Goal: Check status: Verify the current state of an ongoing process or item

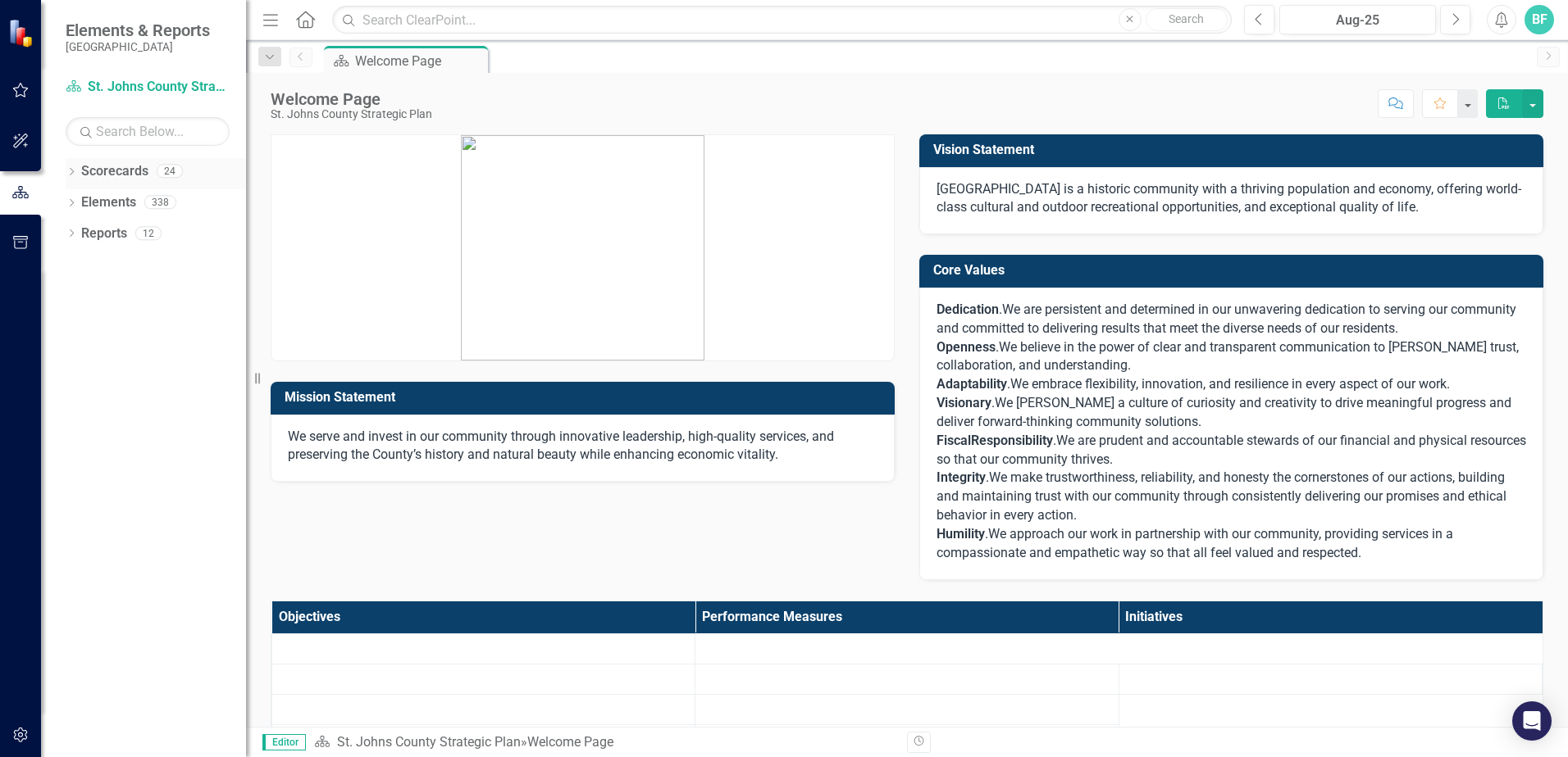
click at [111, 173] on link "Scorecards" at bounding box center [114, 171] width 68 height 18
click at [109, 173] on link "Scorecards" at bounding box center [114, 171] width 68 height 18
click at [68, 174] on icon "Dropdown" at bounding box center [71, 173] width 11 height 9
click at [86, 199] on icon "Dropdown" at bounding box center [80, 201] width 12 height 10
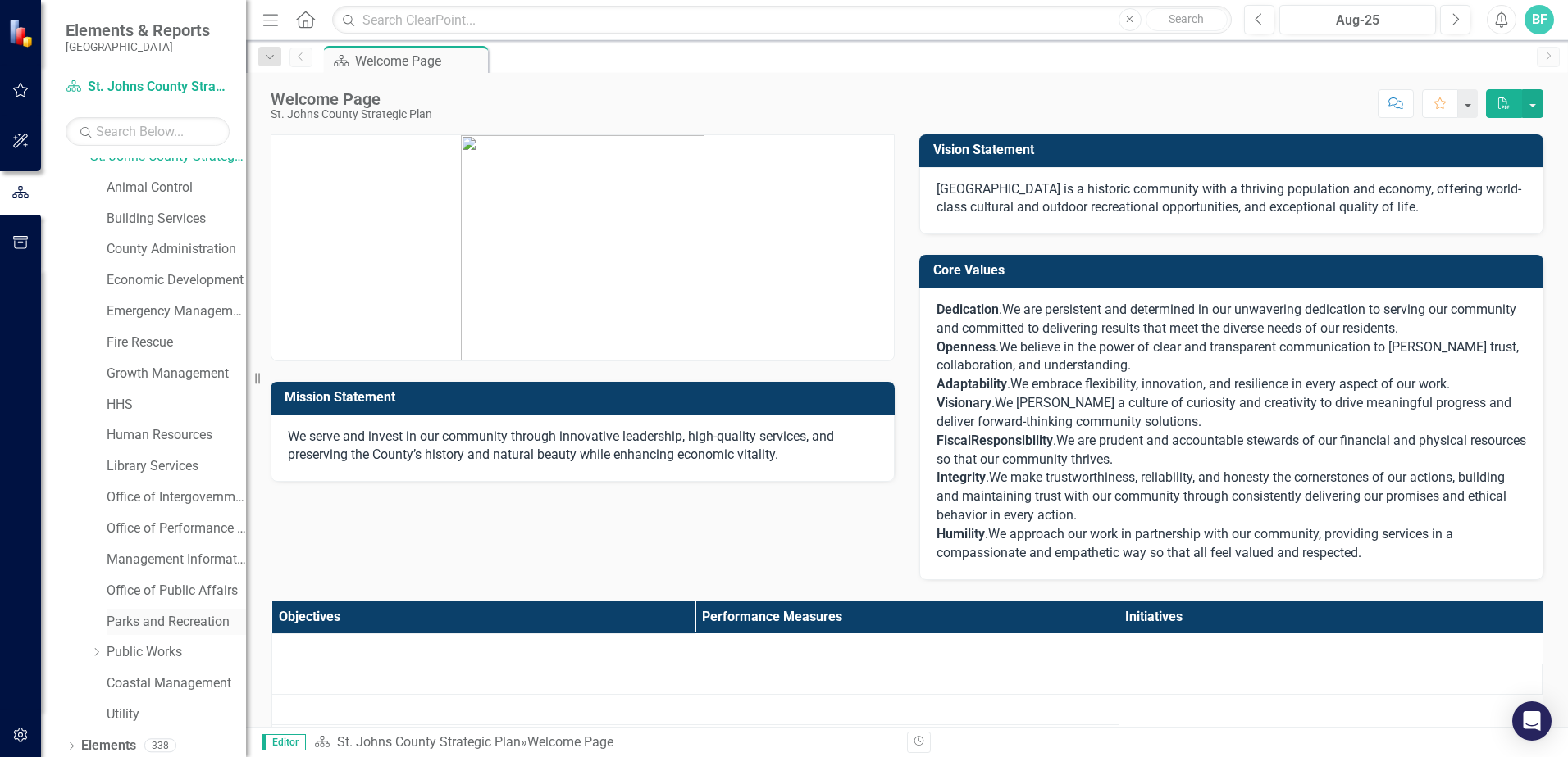
scroll to position [83, 0]
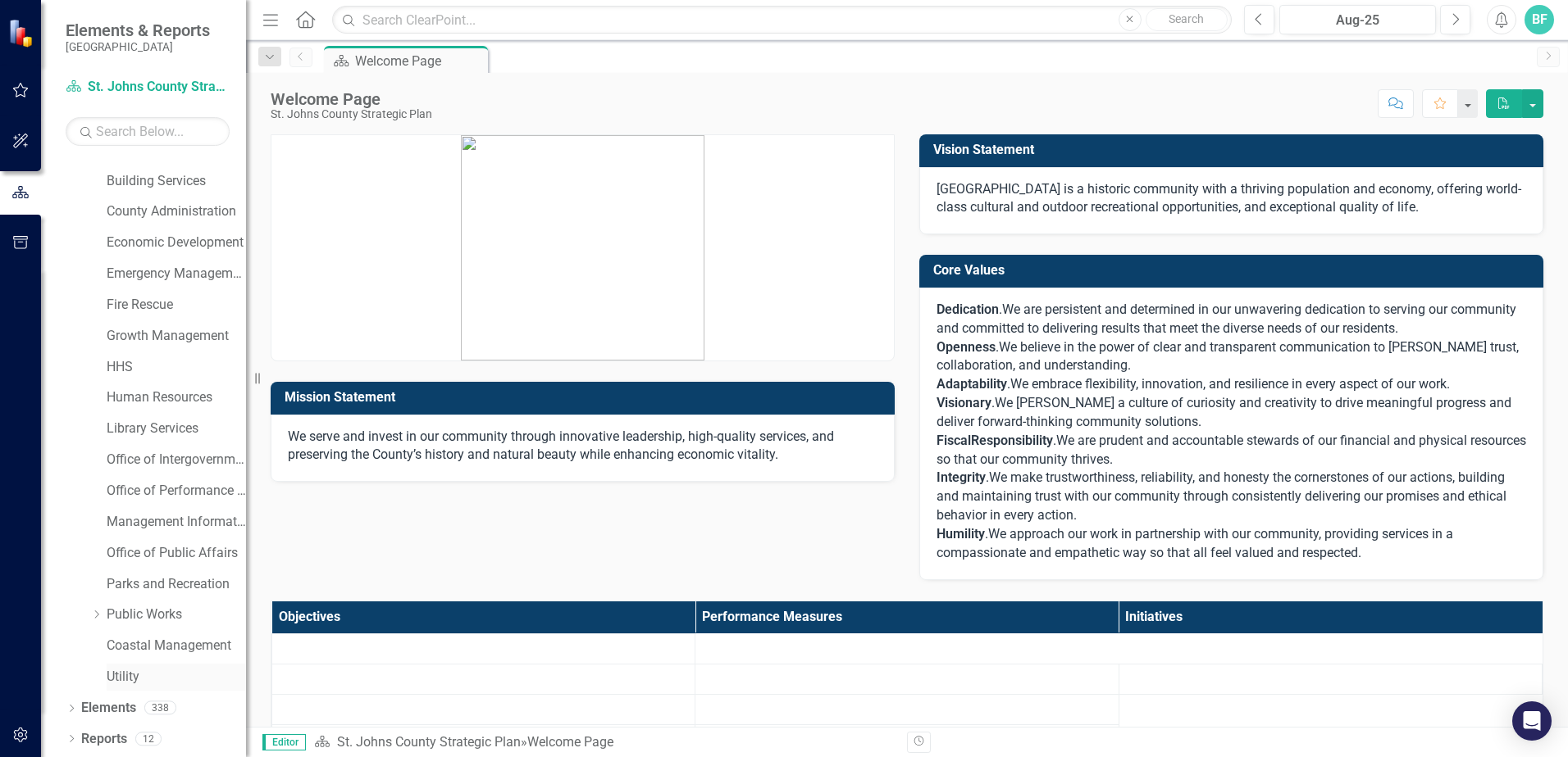
click at [134, 678] on link "Utility" at bounding box center [176, 677] width 140 height 18
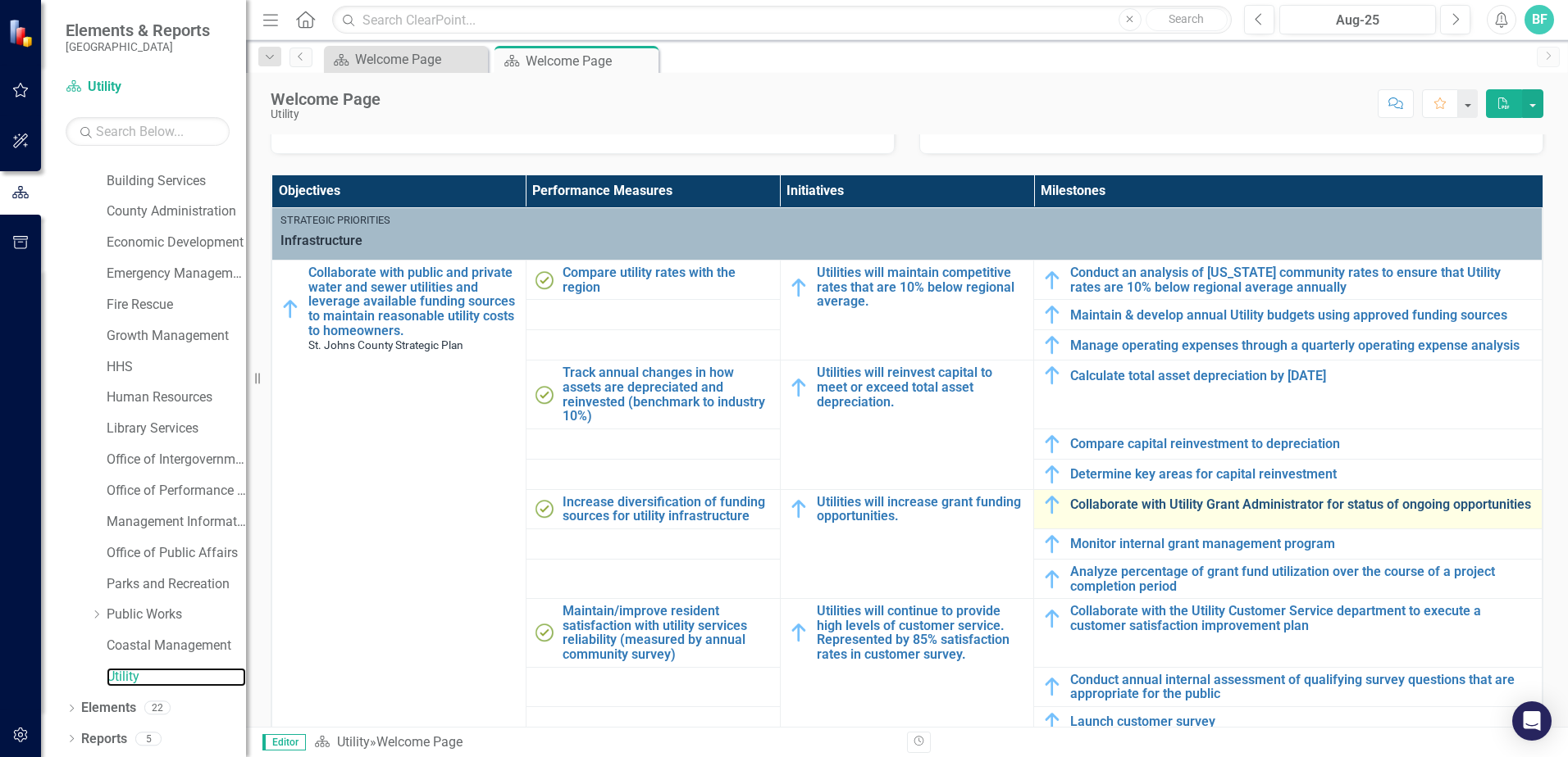
scroll to position [6, 0]
click at [1137, 501] on link "Collaborate with Utility Grant Administrator for status of ongoing opportunities" at bounding box center [1301, 505] width 463 height 15
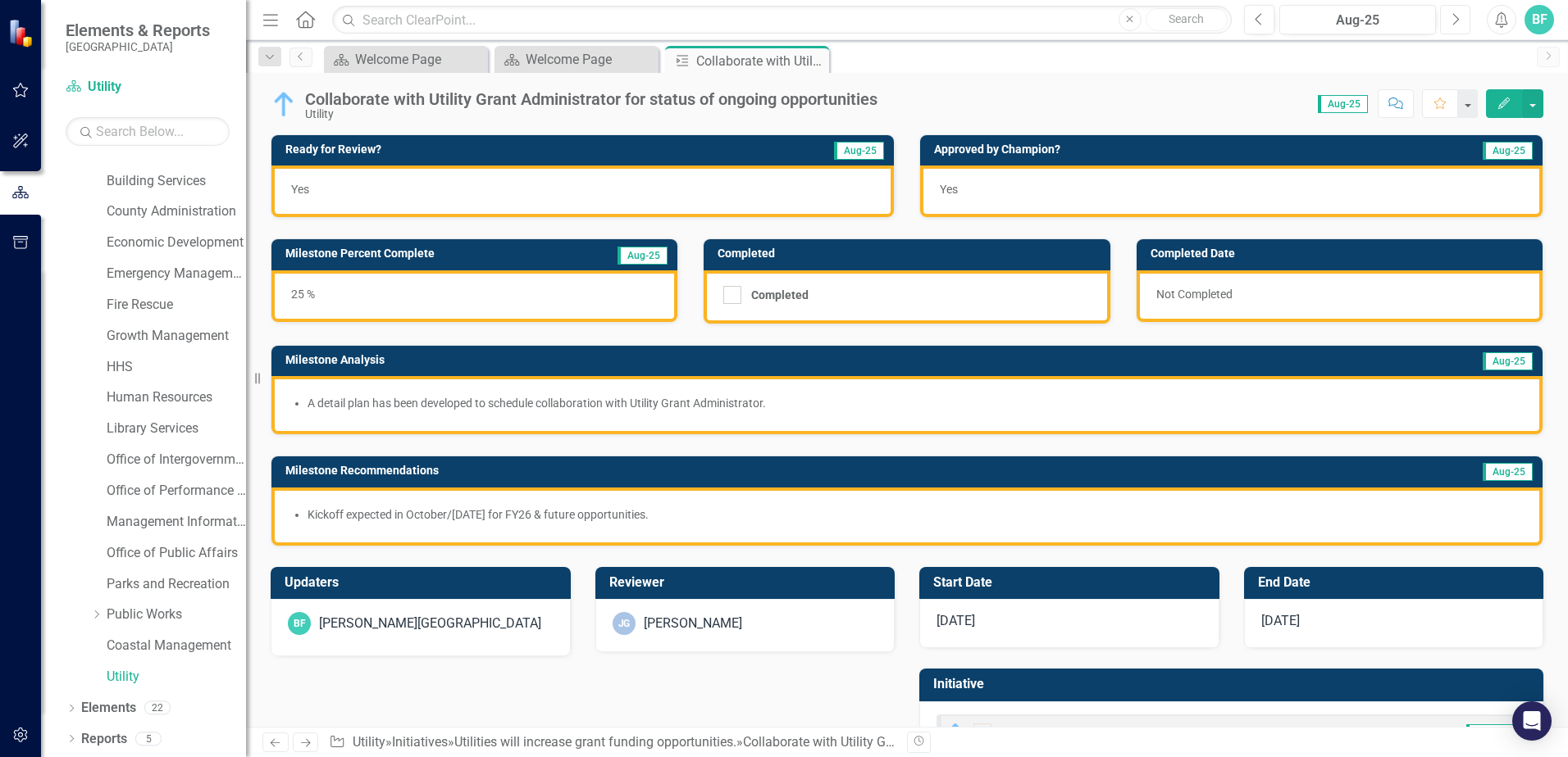
click at [1456, 18] on icon "Next" at bounding box center [1455, 19] width 9 height 15
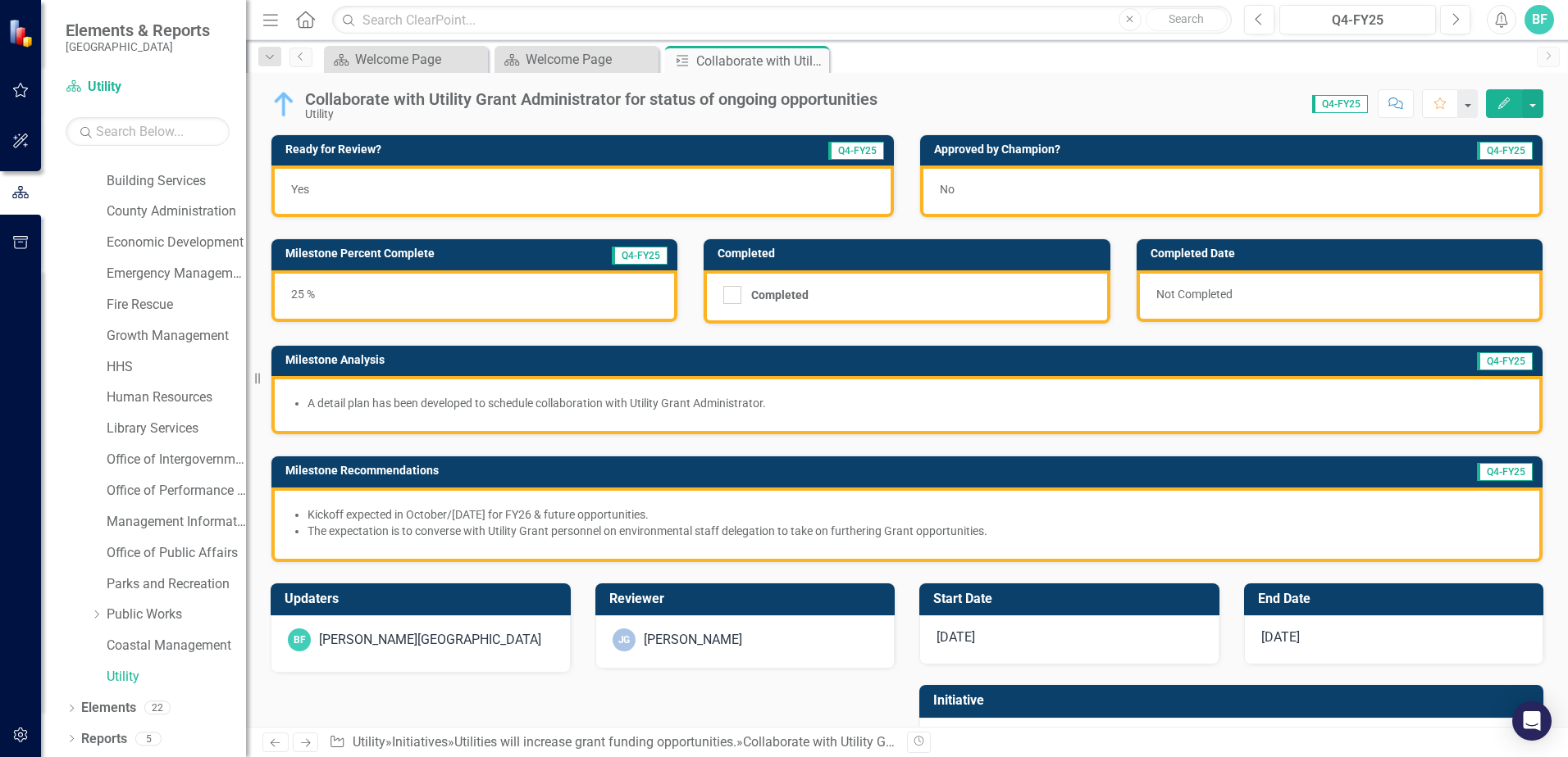
click at [401, 402] on li "A detail plan has been developed to schedule collaboration with Utility Grant A…" at bounding box center [914, 403] width 1215 height 17
click at [338, 521] on li "Kickoff expected in October/[DATE] for FY26 & future opportunities." at bounding box center [914, 515] width 1215 height 17
click at [817, 59] on icon "Close" at bounding box center [813, 61] width 17 height 13
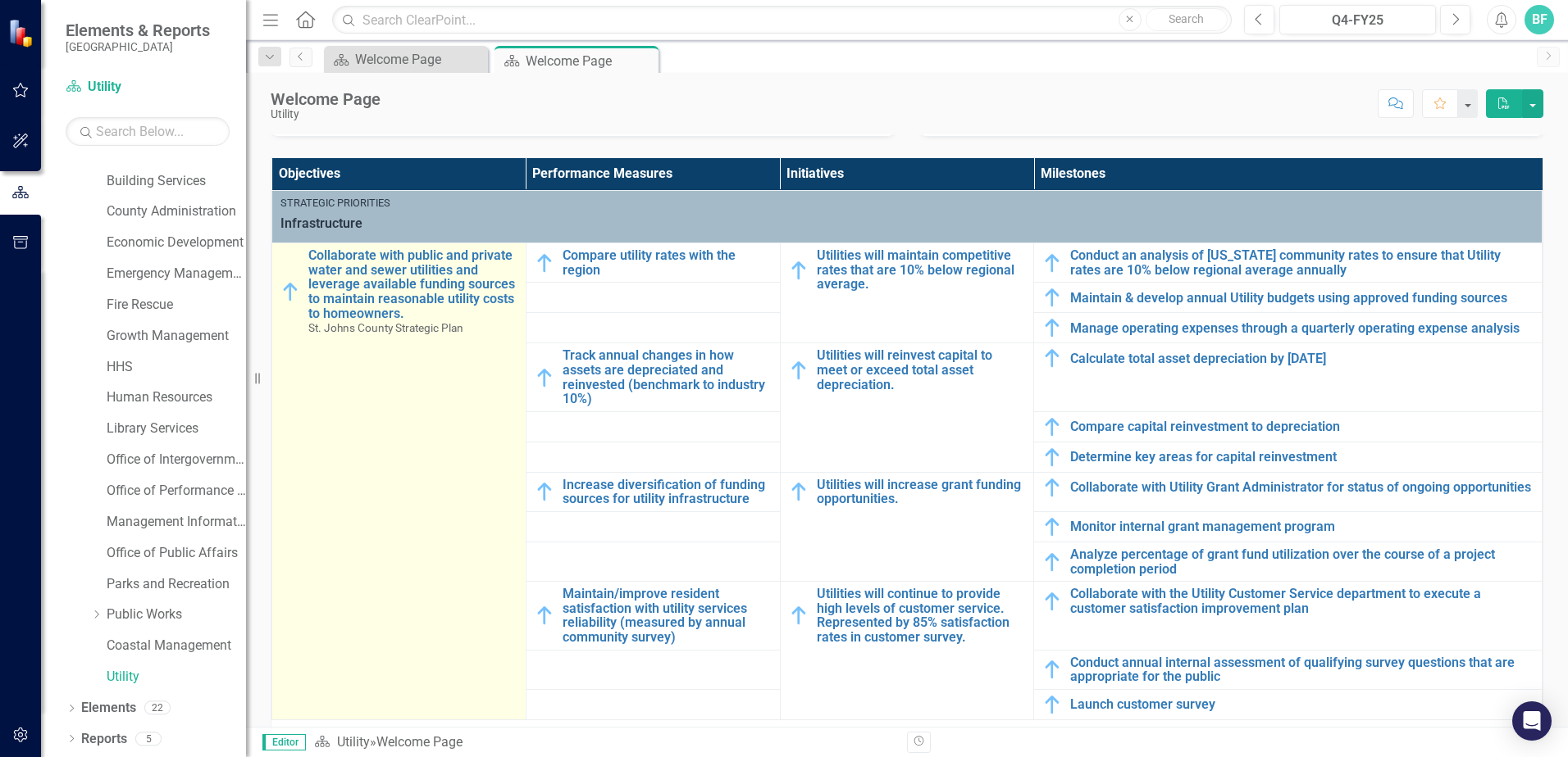
scroll to position [577, 0]
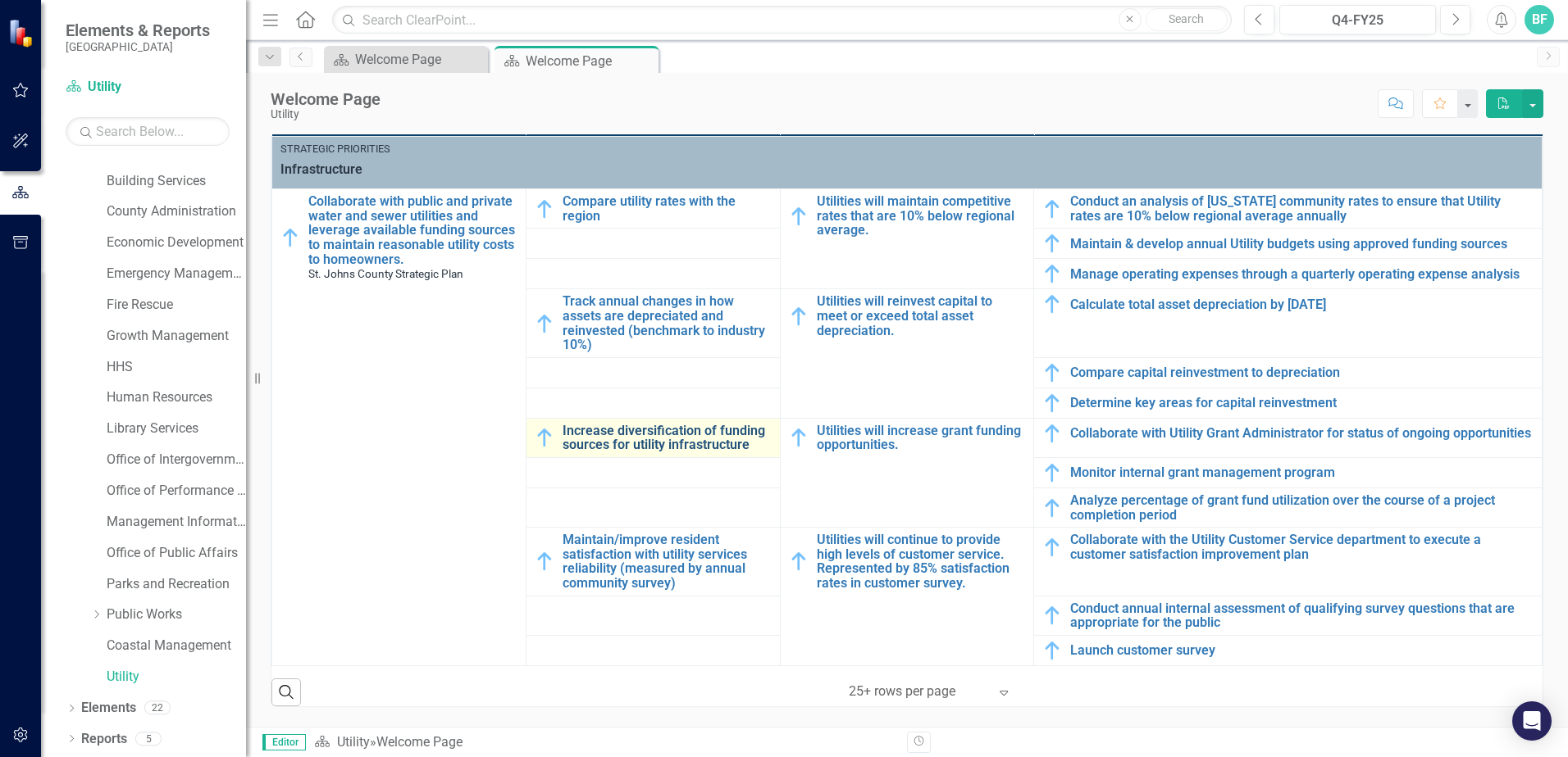
click at [586, 441] on link "Increase diversification of funding sources for utility infrastructure" at bounding box center [667, 438] width 209 height 29
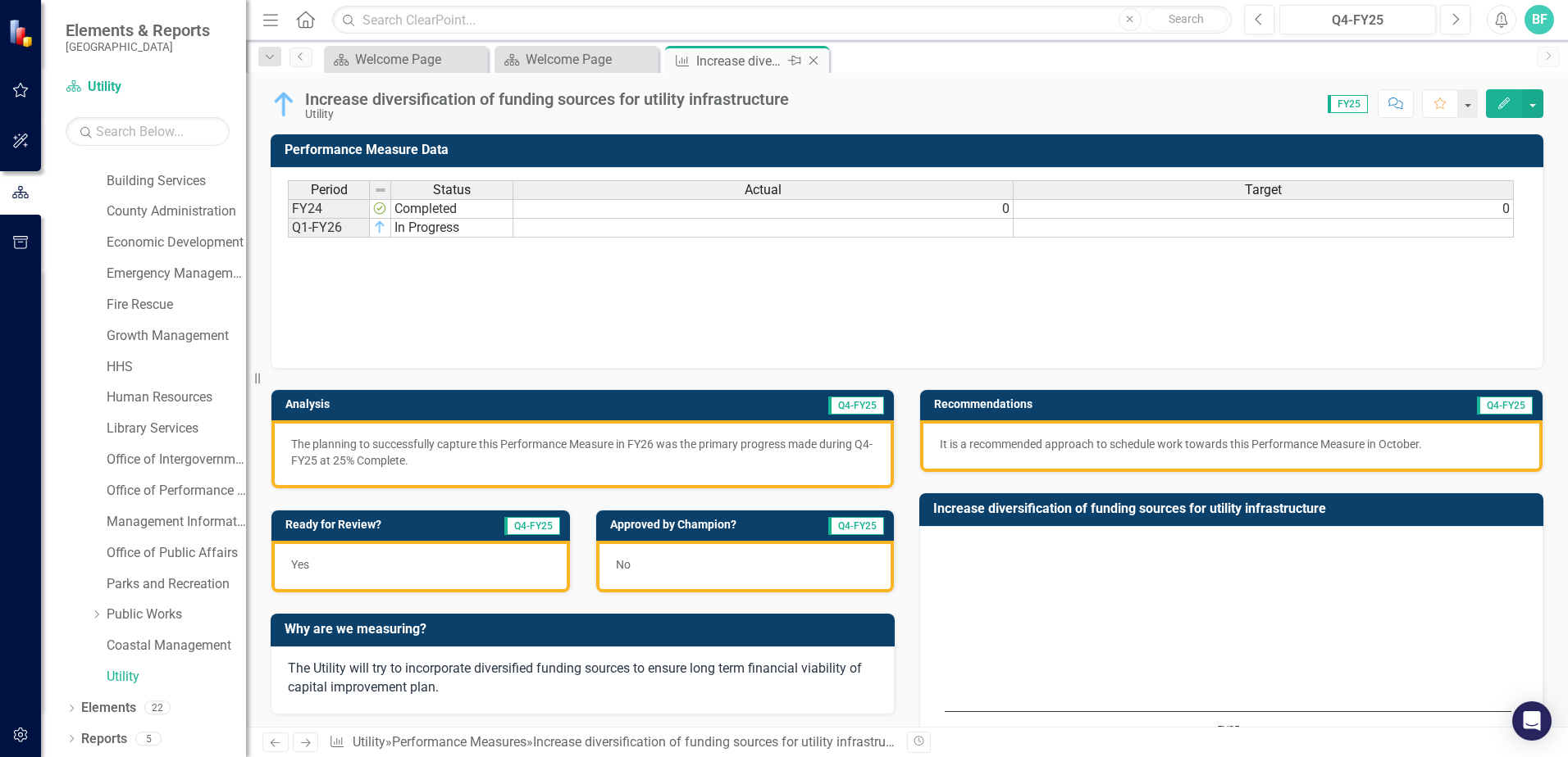
click at [813, 61] on icon at bounding box center [813, 61] width 9 height 9
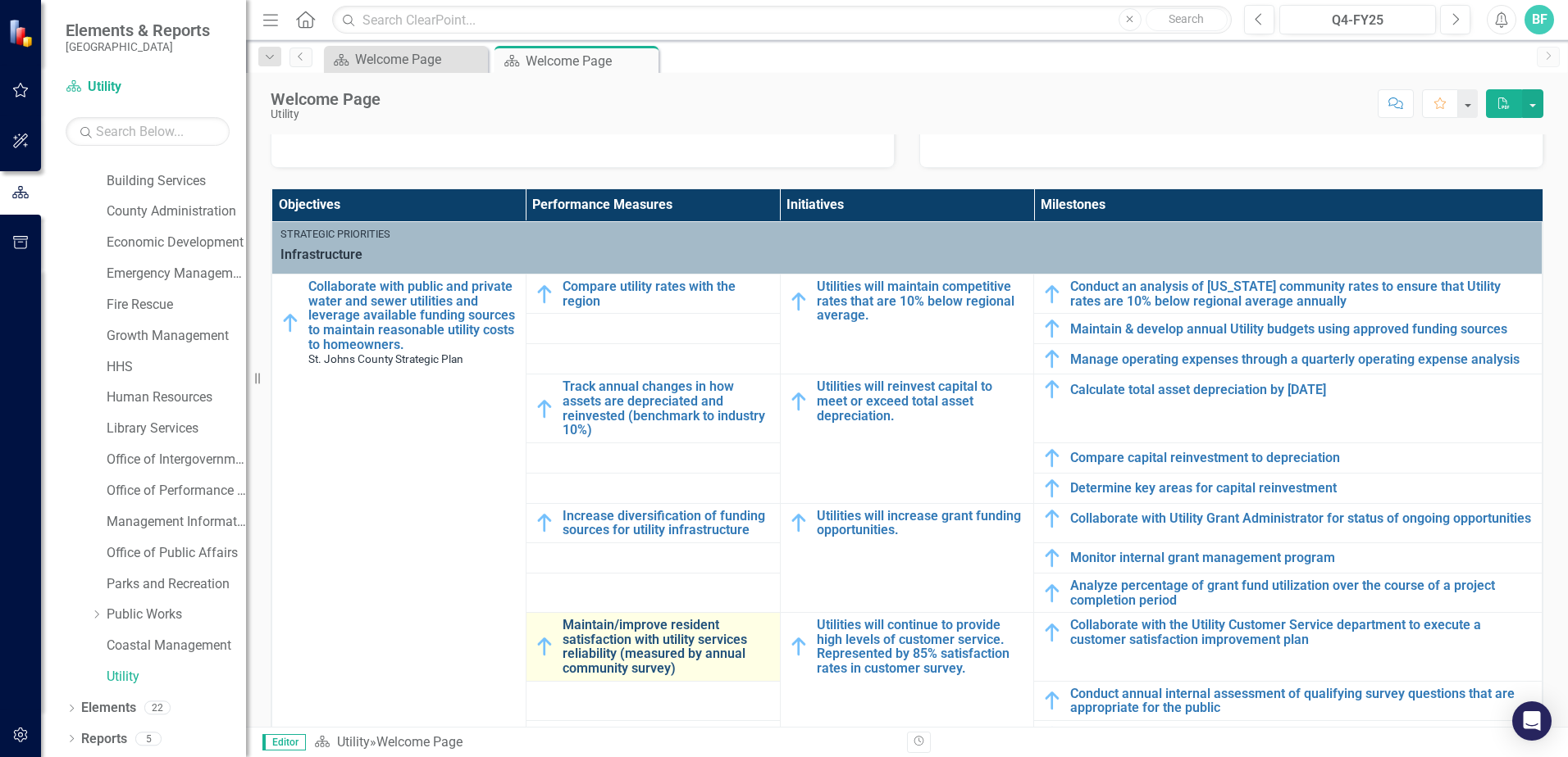
scroll to position [6, 0]
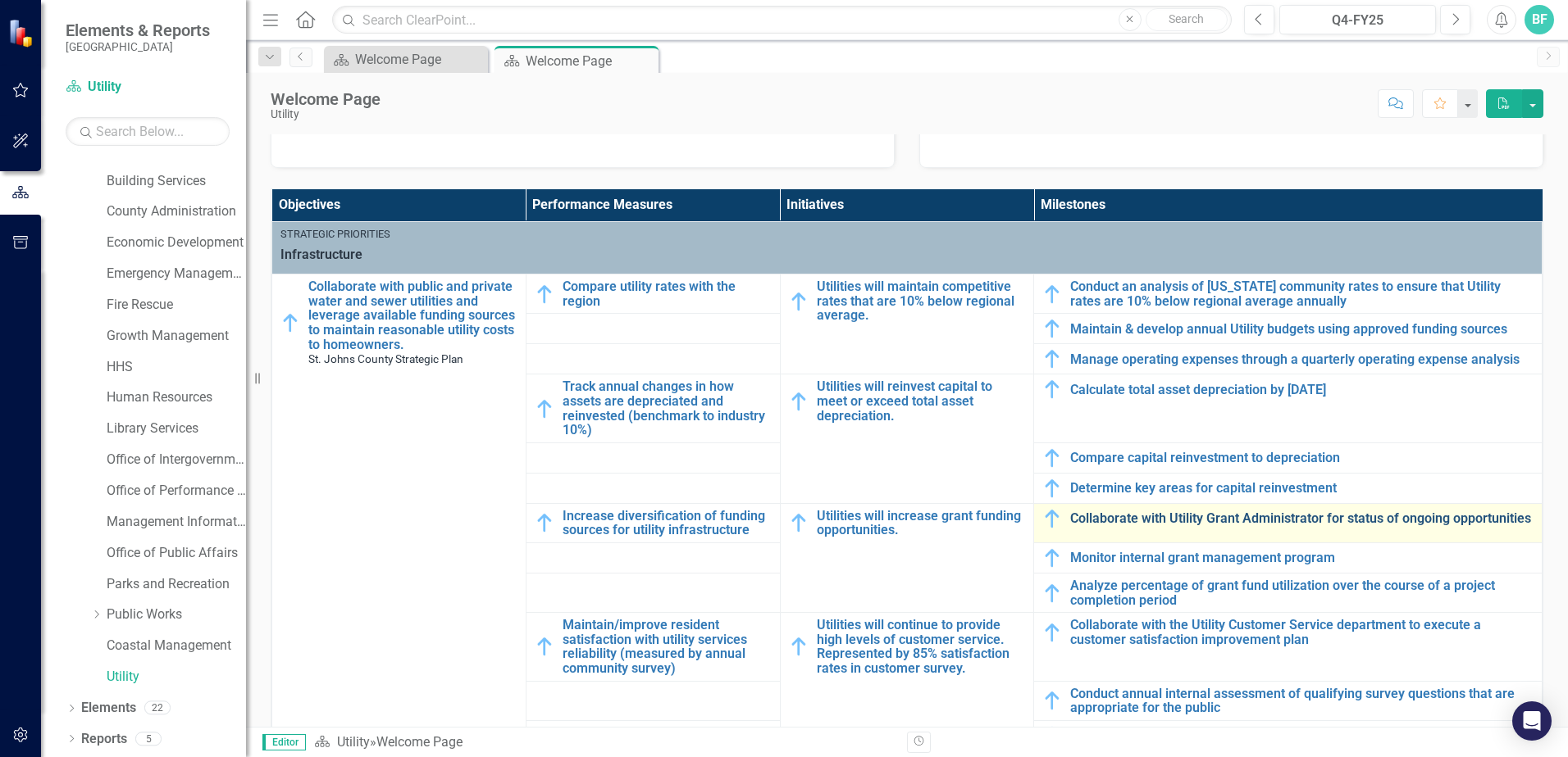
click at [1112, 518] on link "Collaborate with Utility Grant Administrator for status of ongoing opportunities" at bounding box center [1301, 518] width 463 height 15
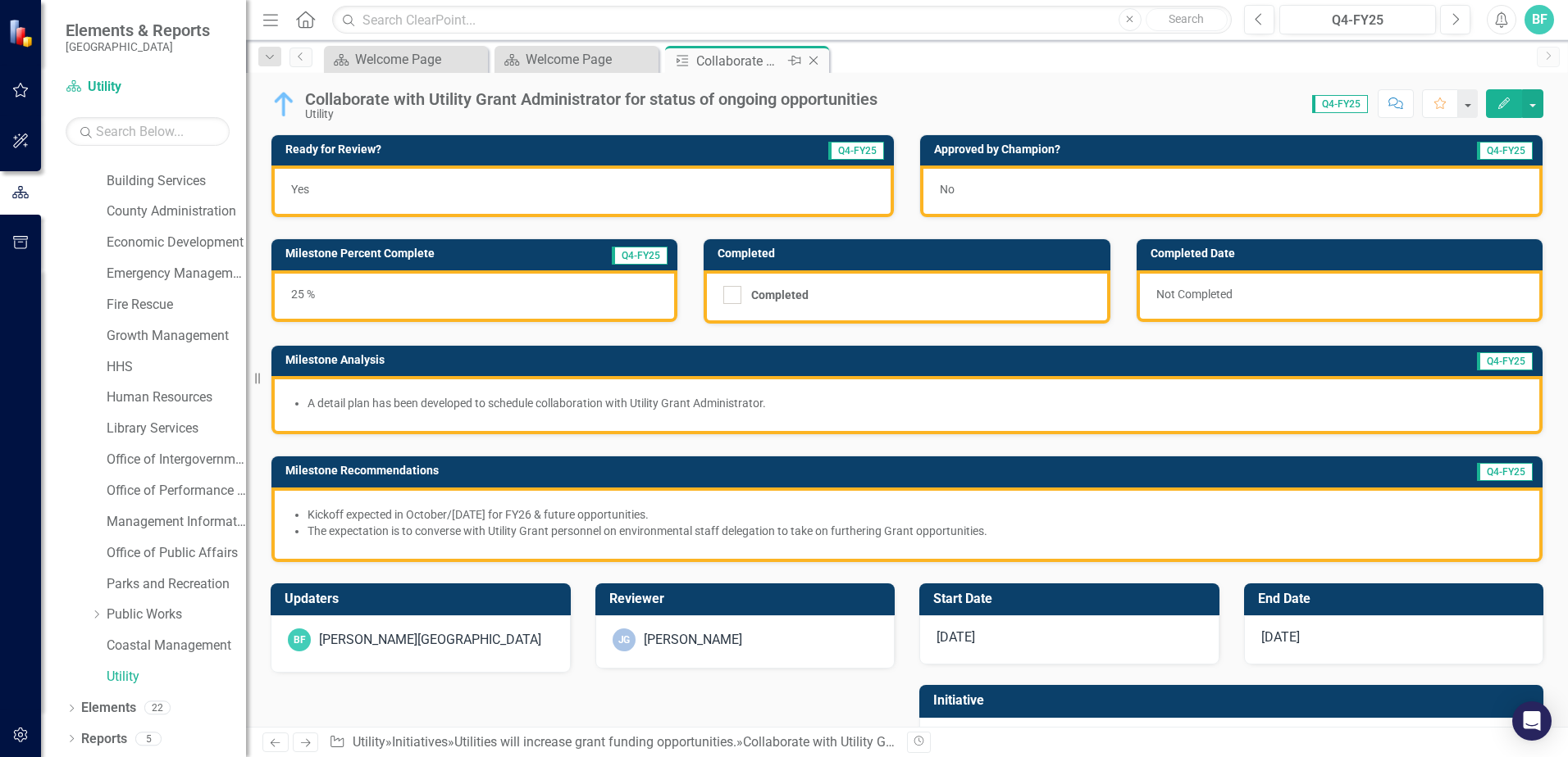
click at [815, 61] on icon "Close" at bounding box center [813, 61] width 17 height 13
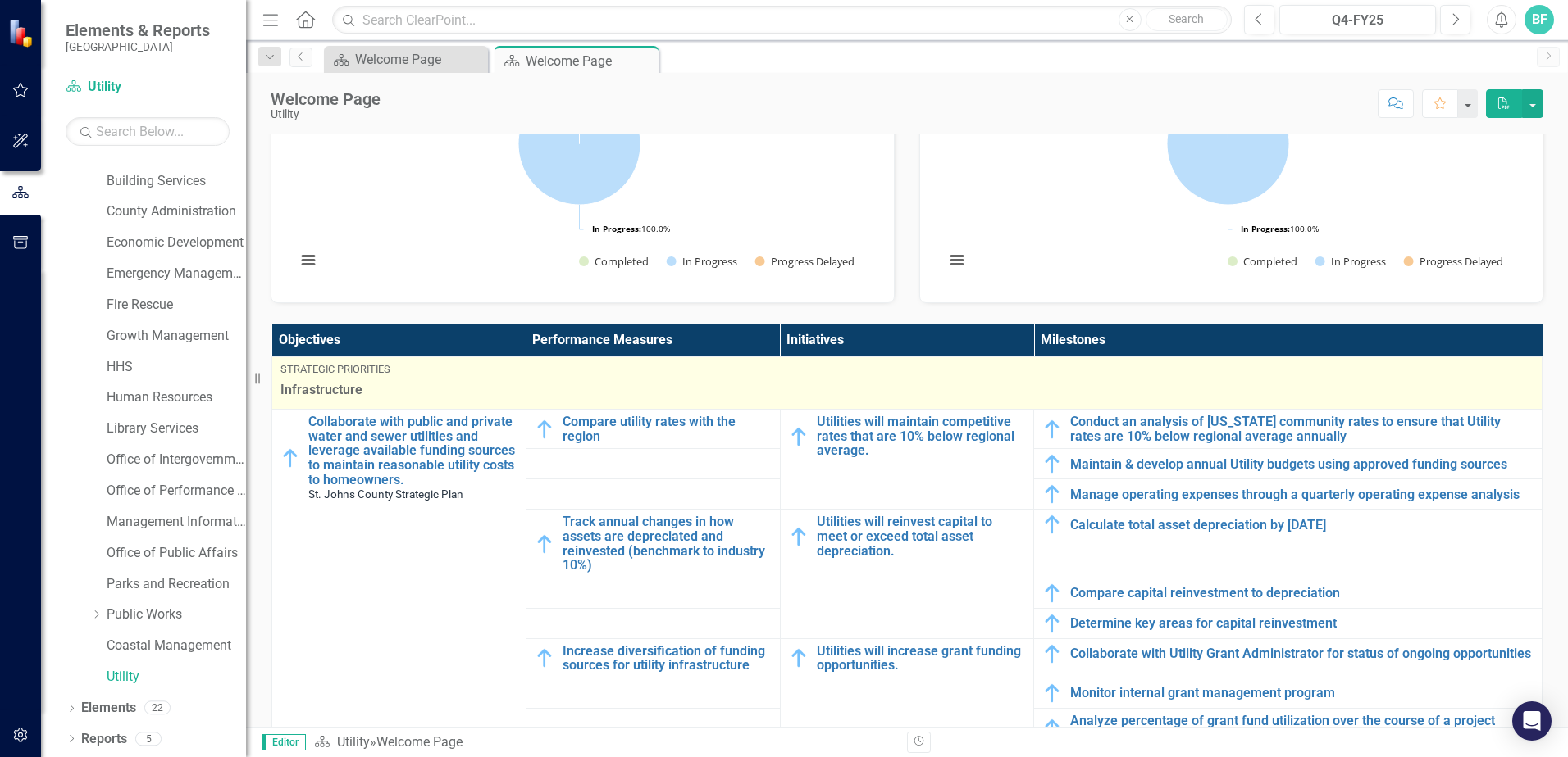
scroll to position [492, 0]
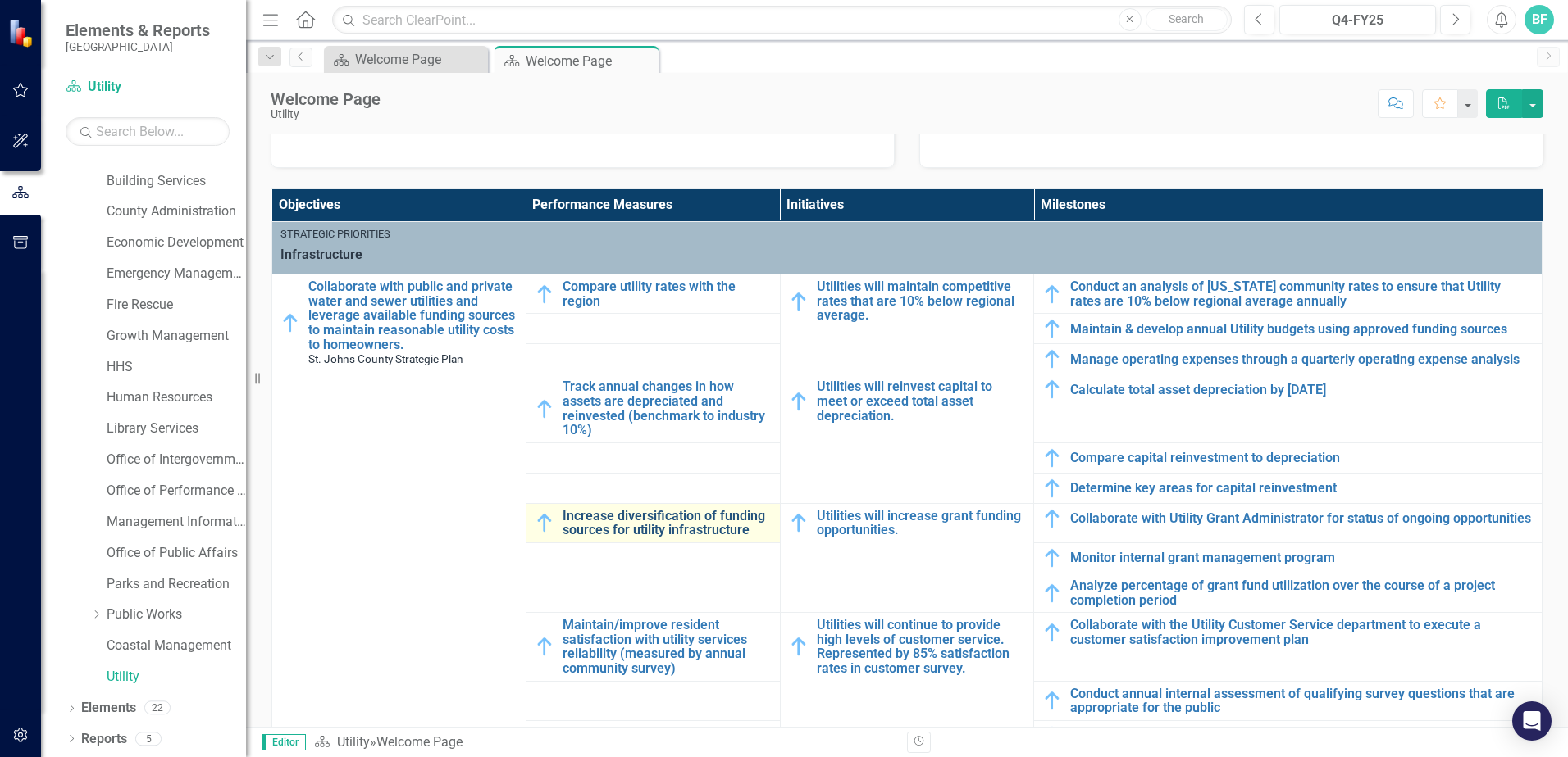
click at [618, 527] on link "Increase diversification of funding sources for utility infrastructure" at bounding box center [667, 523] width 209 height 29
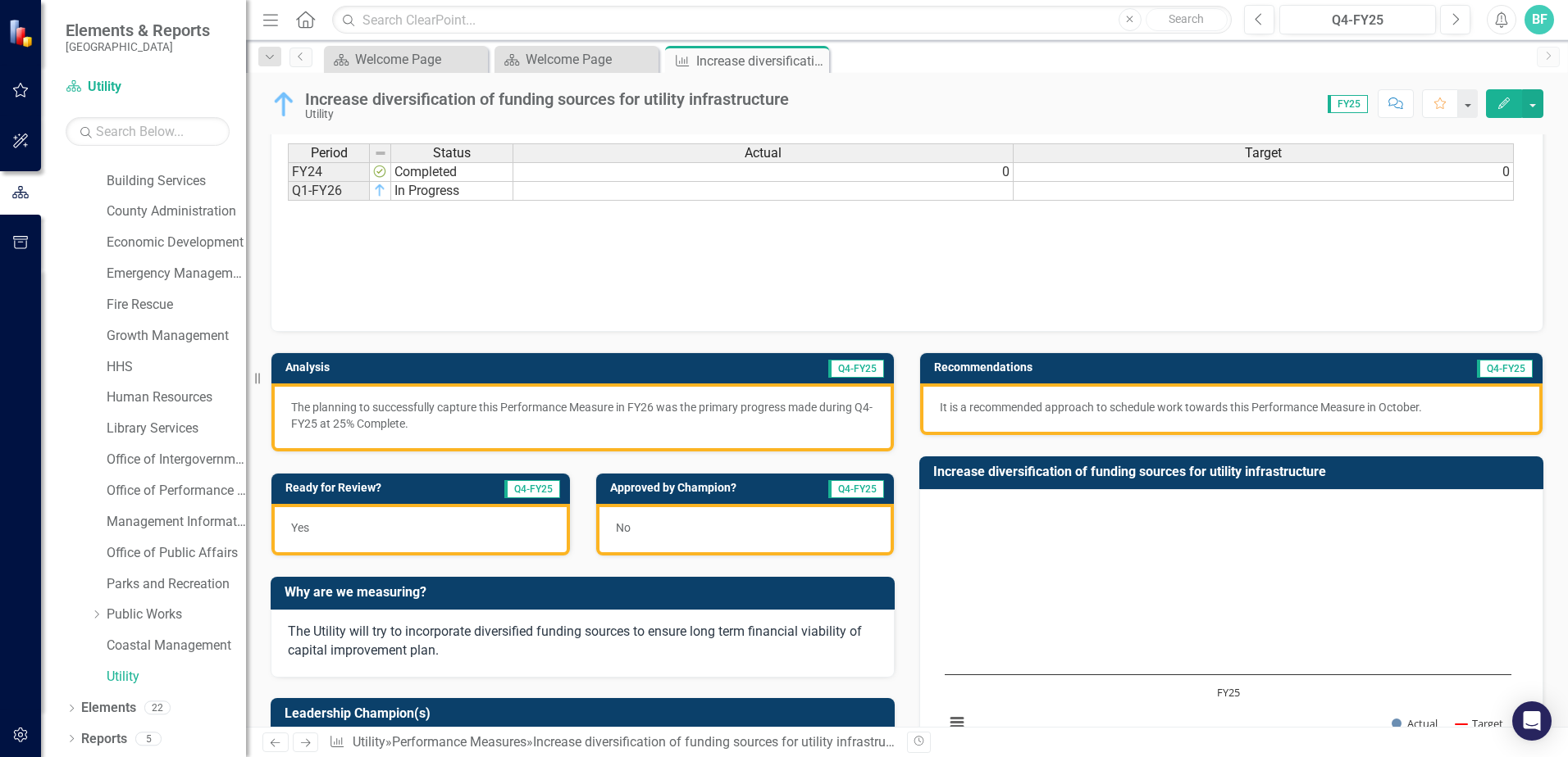
scroll to position [82, 0]
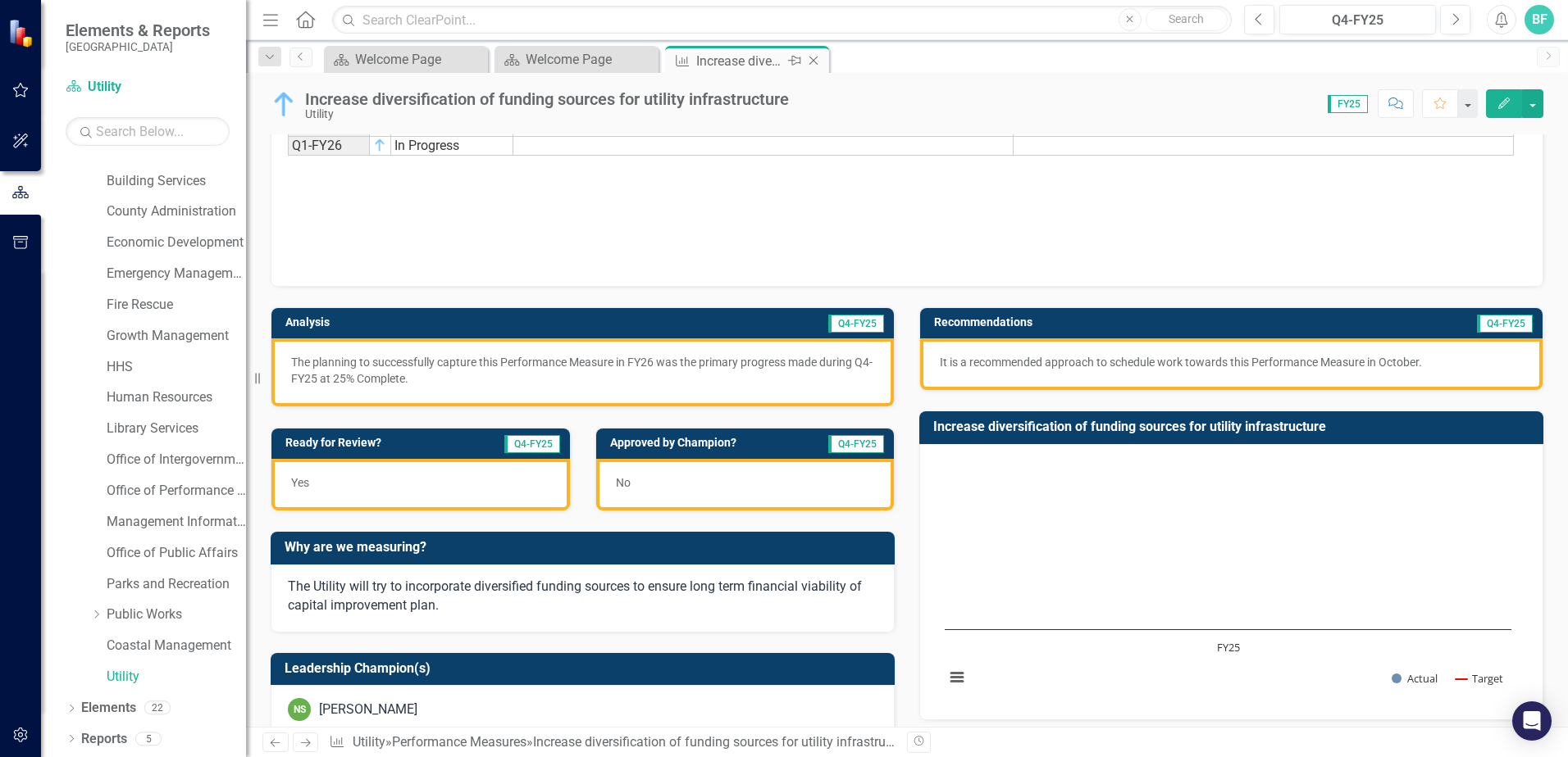
click at [814, 59] on icon "Close" at bounding box center [813, 61] width 17 height 13
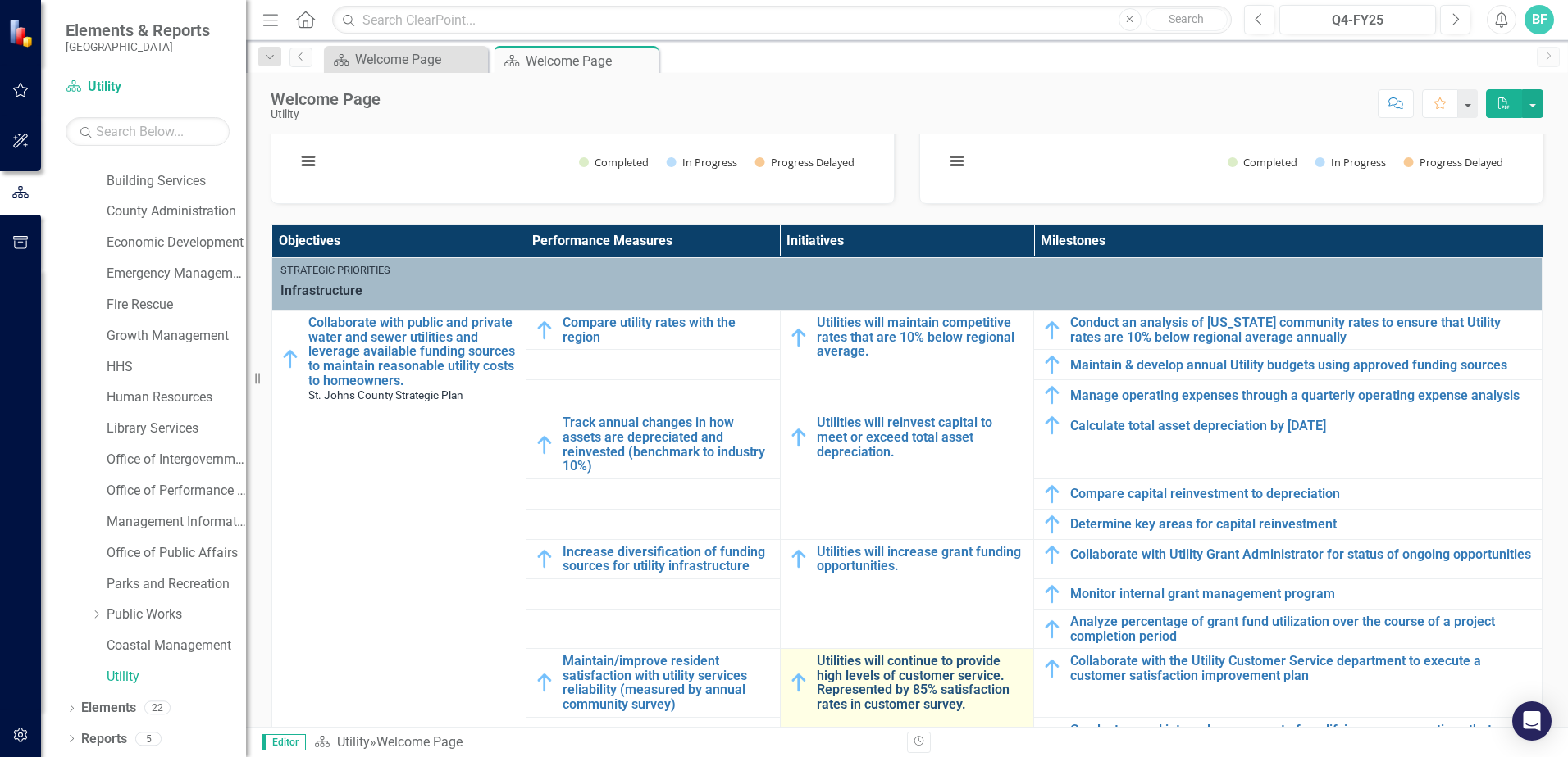
scroll to position [492, 0]
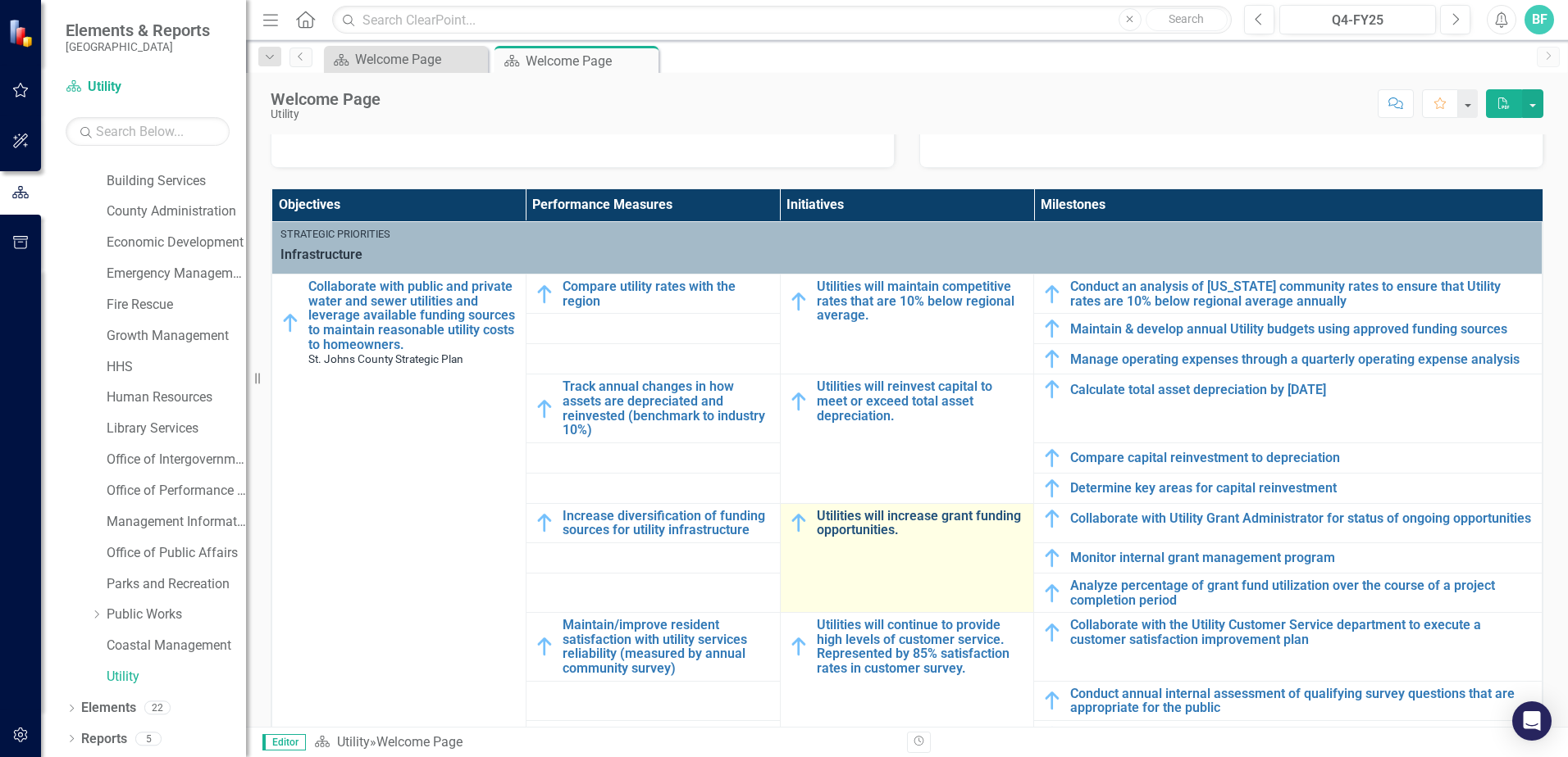
click at [880, 525] on link "Utilities will increase grant funding opportunities." at bounding box center [921, 523] width 209 height 29
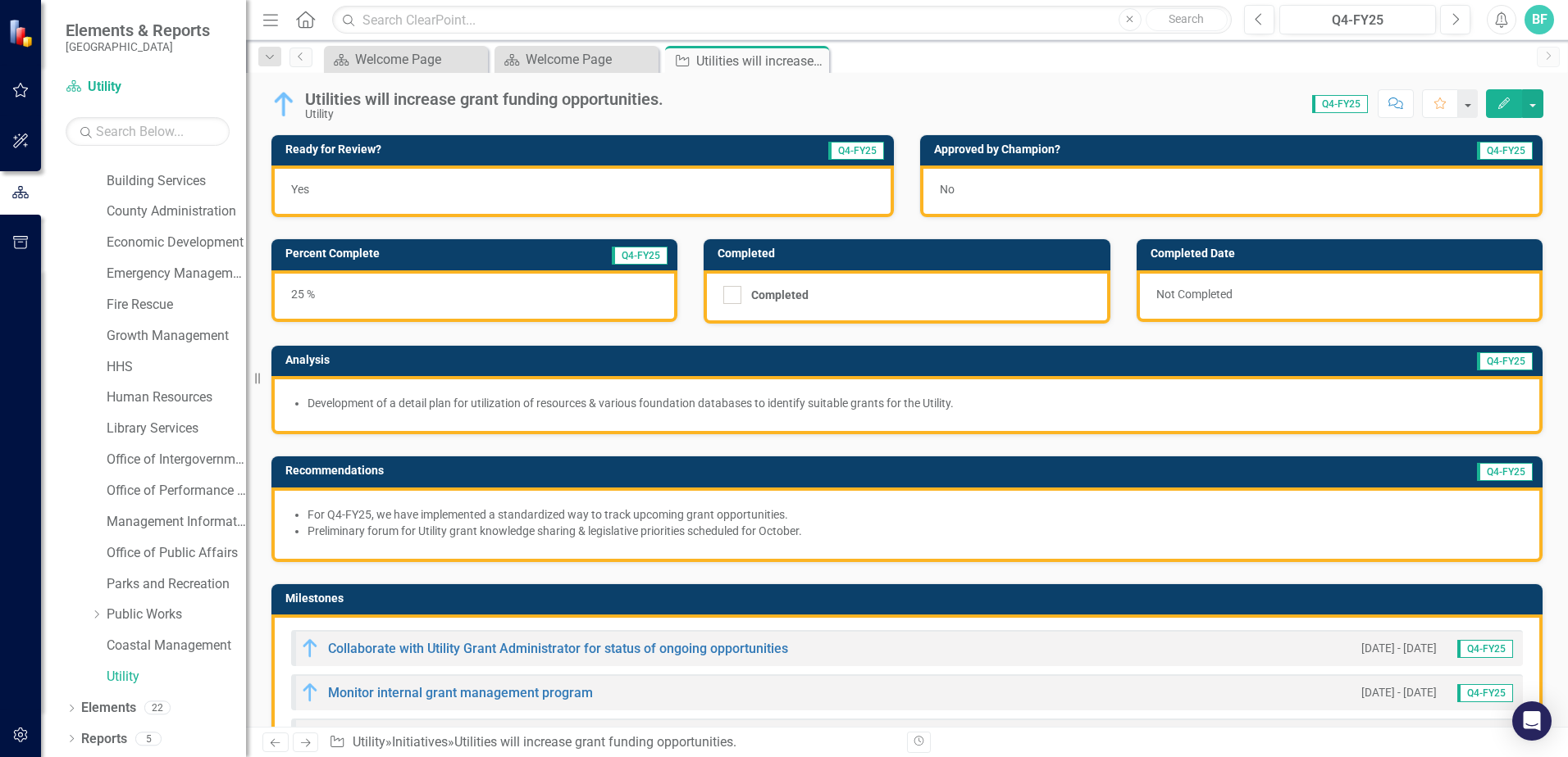
scroll to position [82, 0]
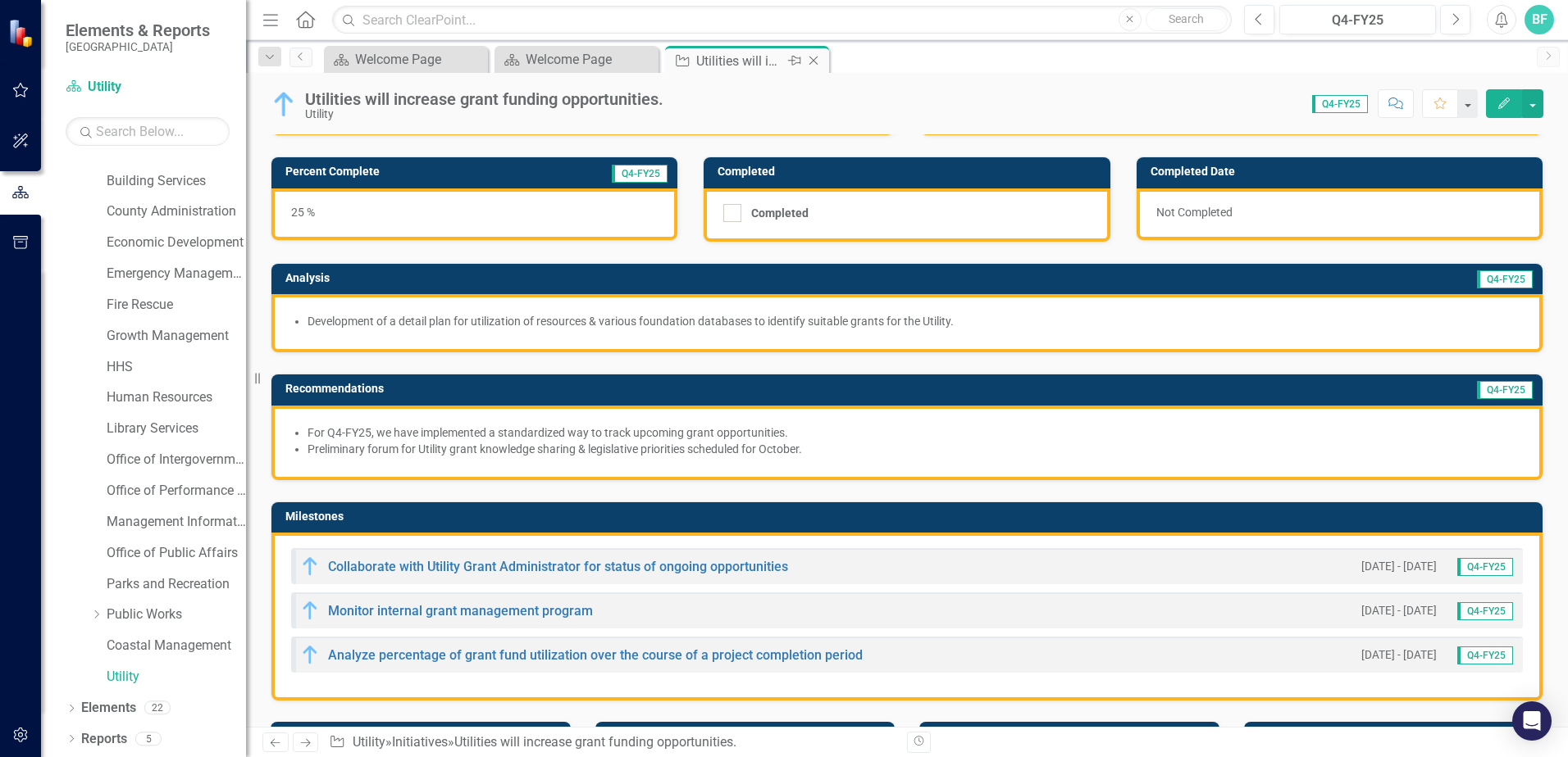
click at [816, 60] on icon "Close" at bounding box center [813, 61] width 17 height 13
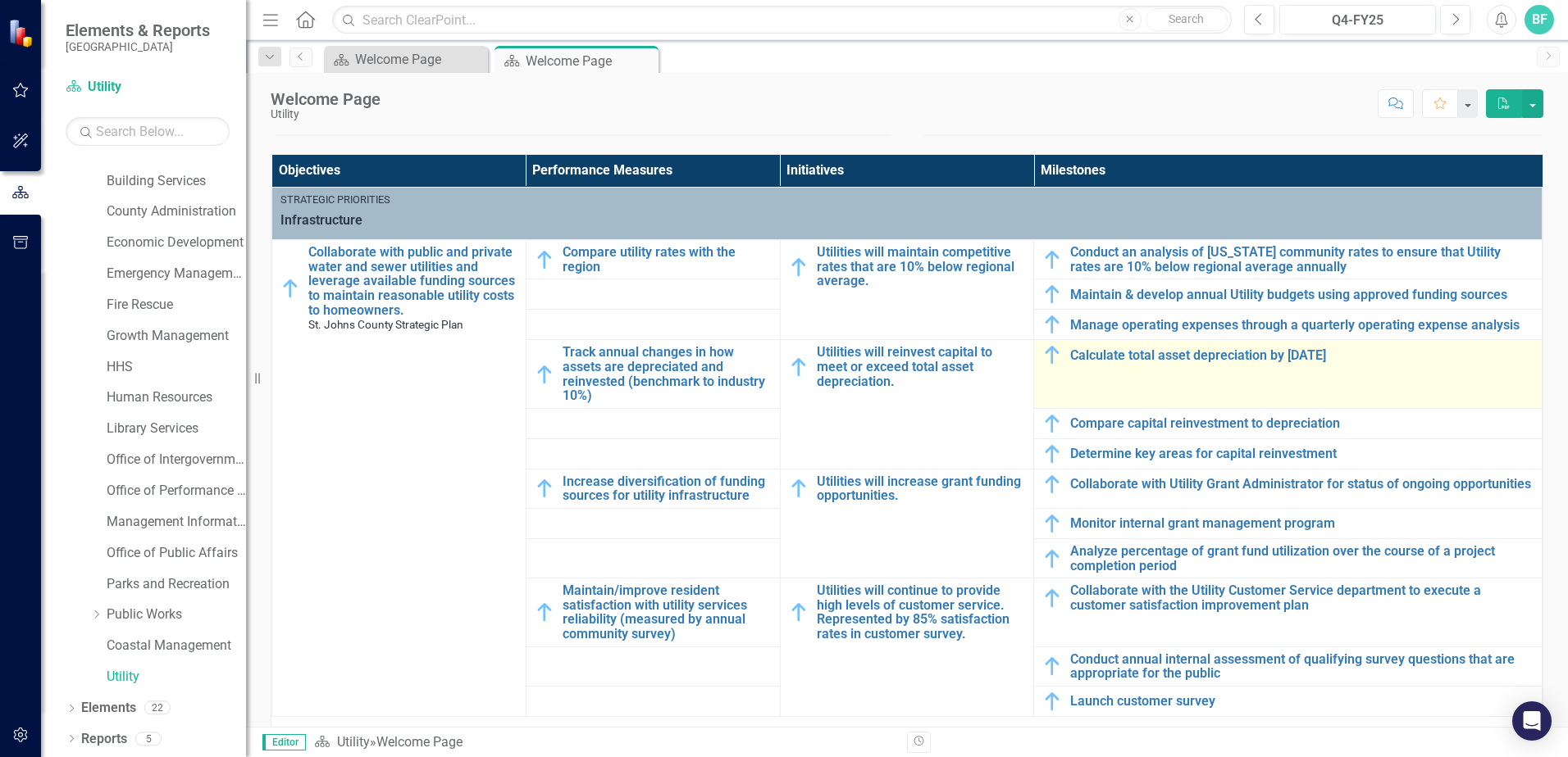
scroll to position [492, 0]
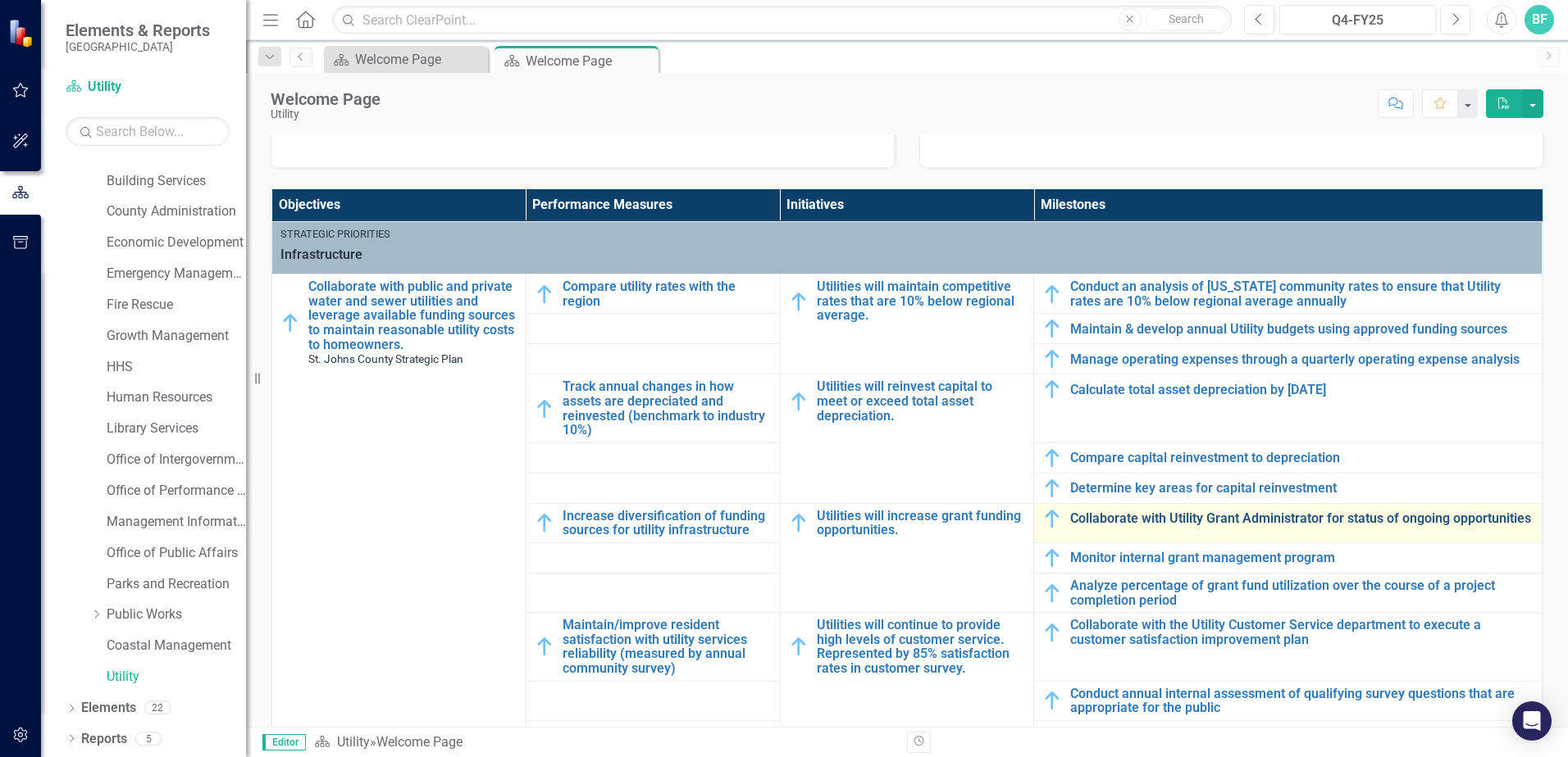
click at [1203, 525] on link "Collaborate with Utility Grant Administrator for status of ongoing opportunities" at bounding box center [1301, 518] width 463 height 15
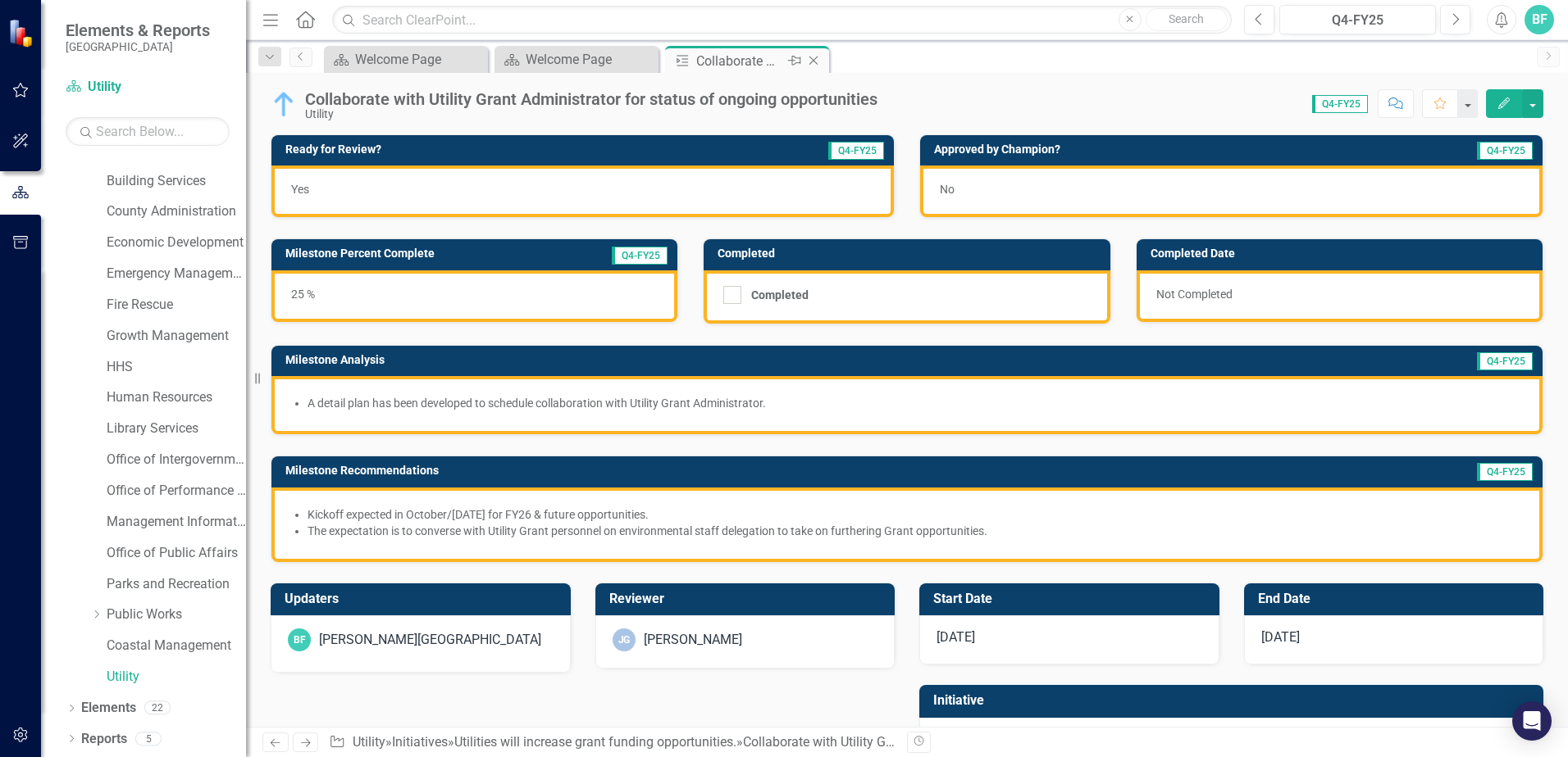
click at [814, 60] on icon at bounding box center [813, 61] width 9 height 9
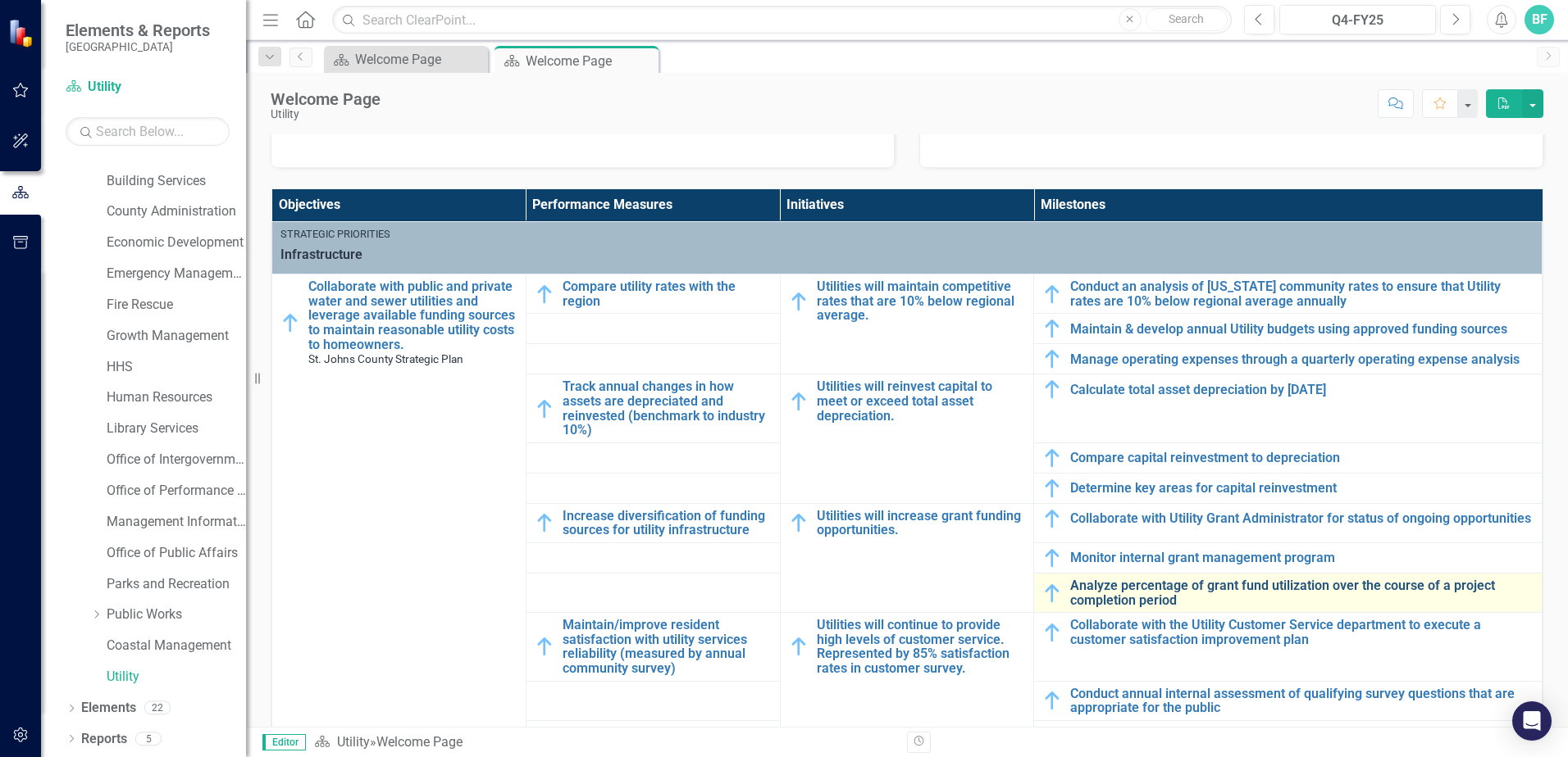
scroll to position [6, 0]
click at [1174, 593] on link "Analyze percentage of grant fund utilization over the course of a project compl…" at bounding box center [1301, 593] width 463 height 29
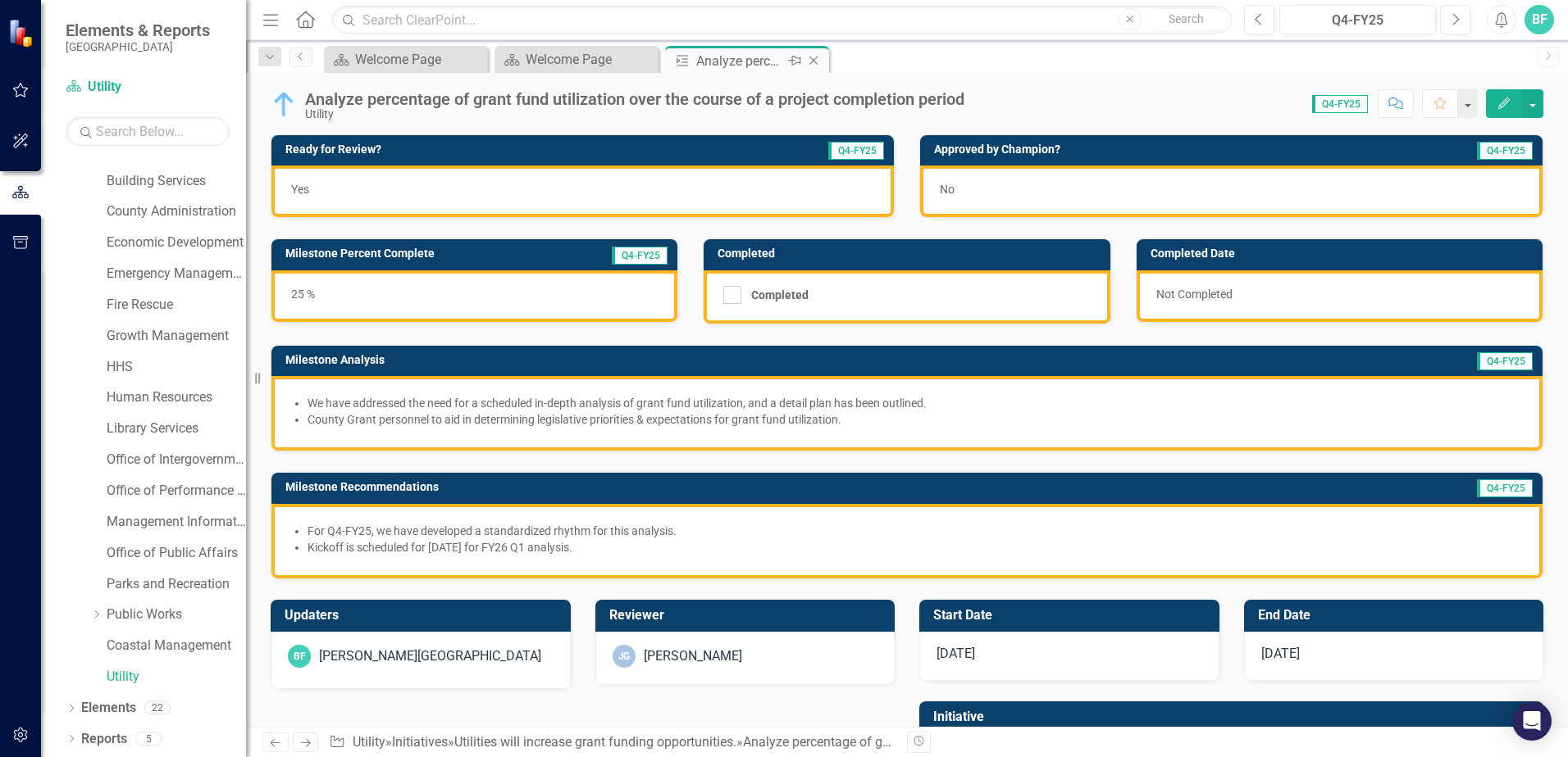
click at [818, 61] on icon "Close" at bounding box center [813, 61] width 17 height 13
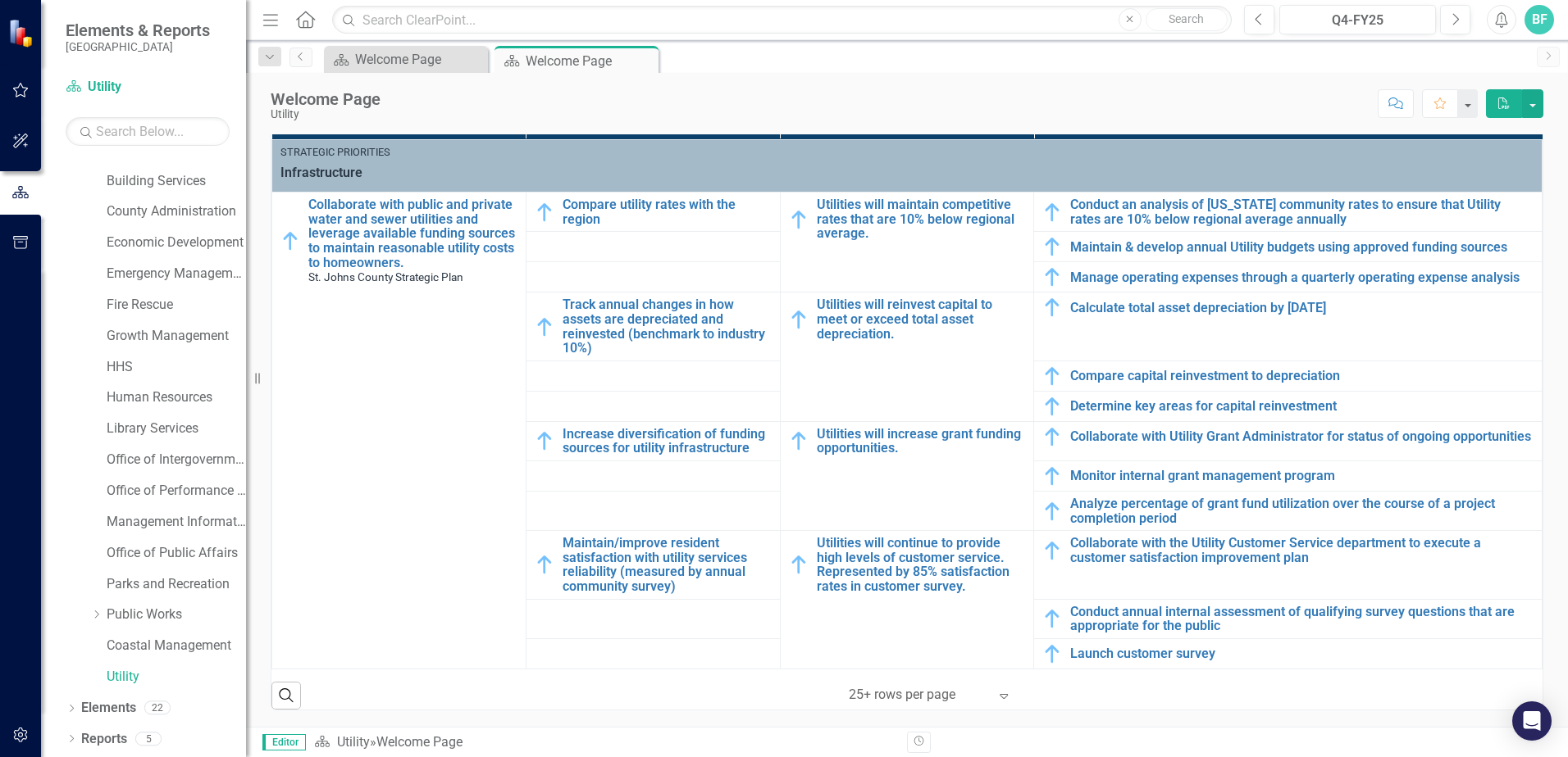
click at [712, 47] on div "Scorecard Welcome Page Close Scorecard Welcome Page Pin Close" at bounding box center [924, 59] width 1208 height 26
